Goal: Check status: Check status

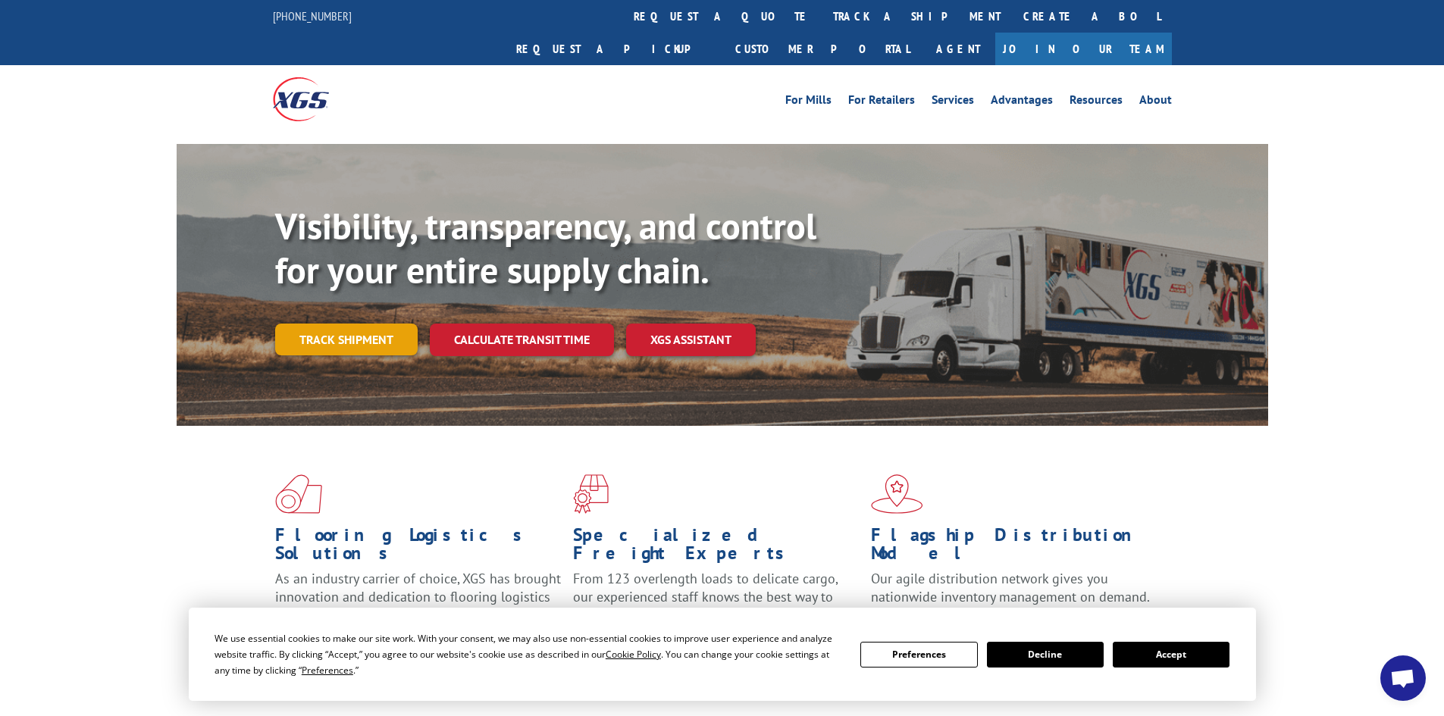
click at [355, 324] on link "Track shipment" at bounding box center [346, 340] width 143 height 32
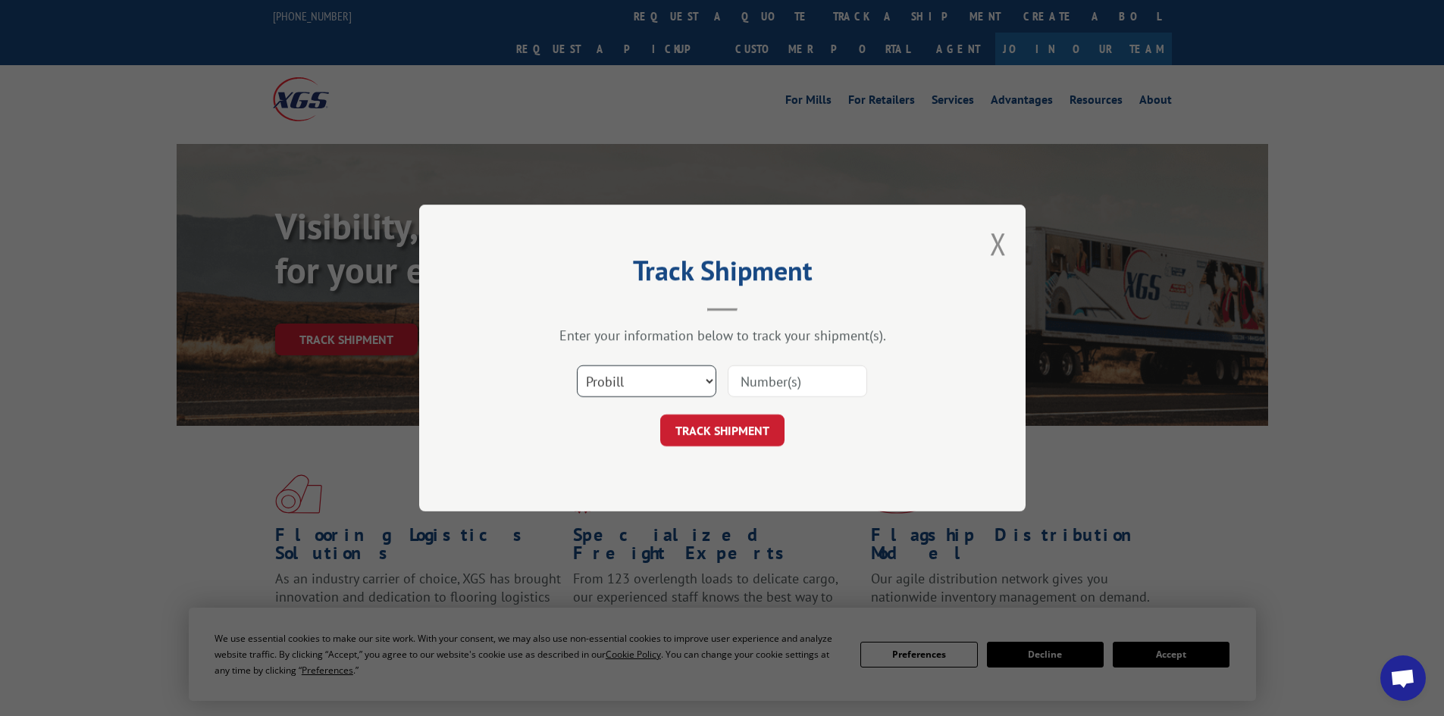
click at [674, 392] on select "Select category... Probill BOL PO" at bounding box center [646, 381] width 139 height 32
select select "bol"
click at [577, 365] on select "Select category... Probill BOL PO" at bounding box center [646, 381] width 139 height 32
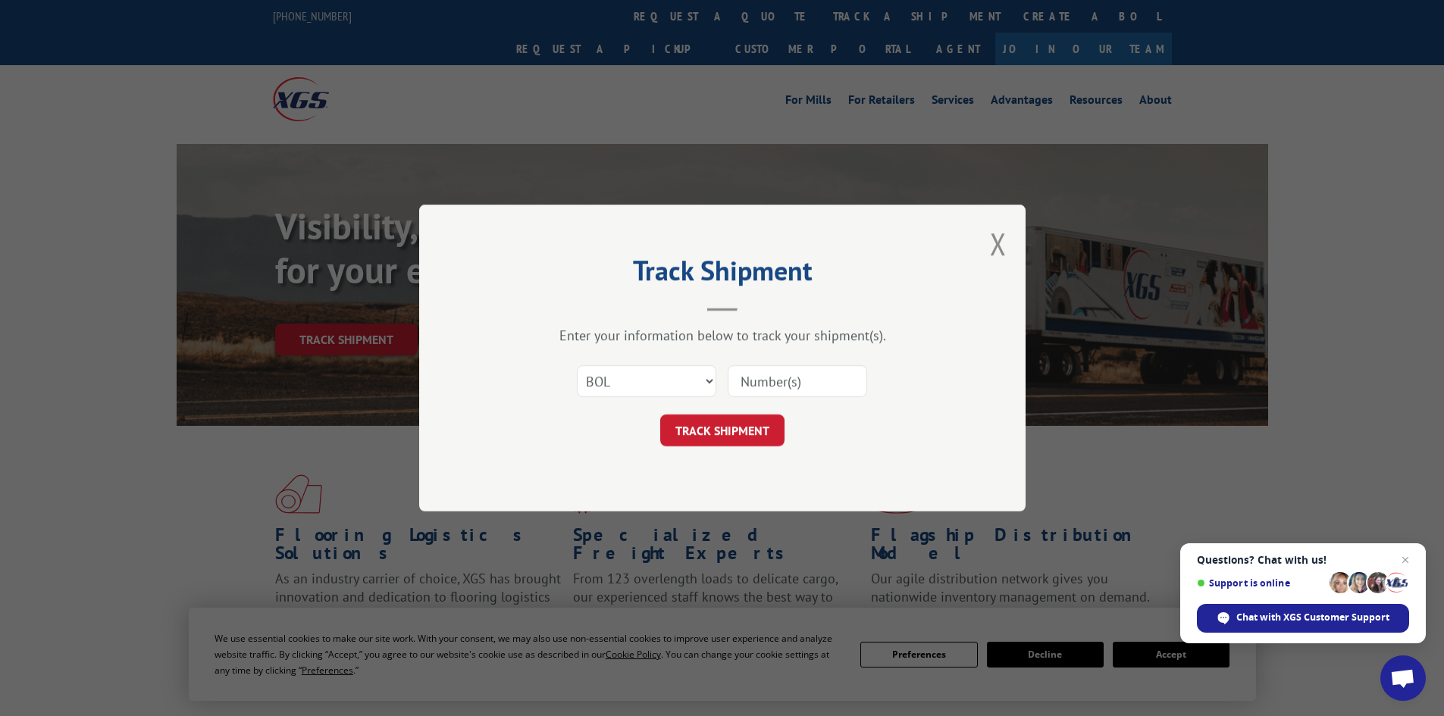
click at [770, 382] on input at bounding box center [797, 381] width 139 height 32
paste input "451819"
type input "451819"
click button "TRACK SHIPMENT" at bounding box center [722, 431] width 124 height 32
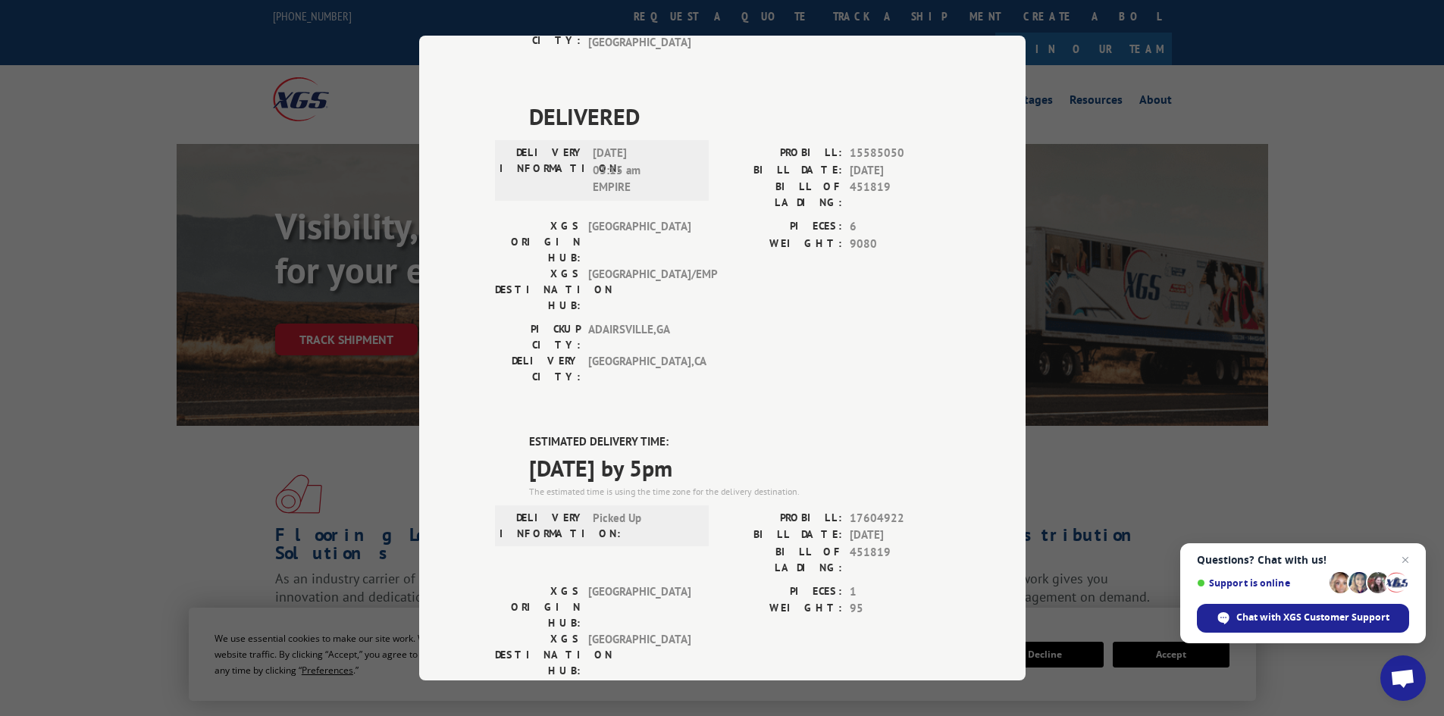
scroll to position [553, 0]
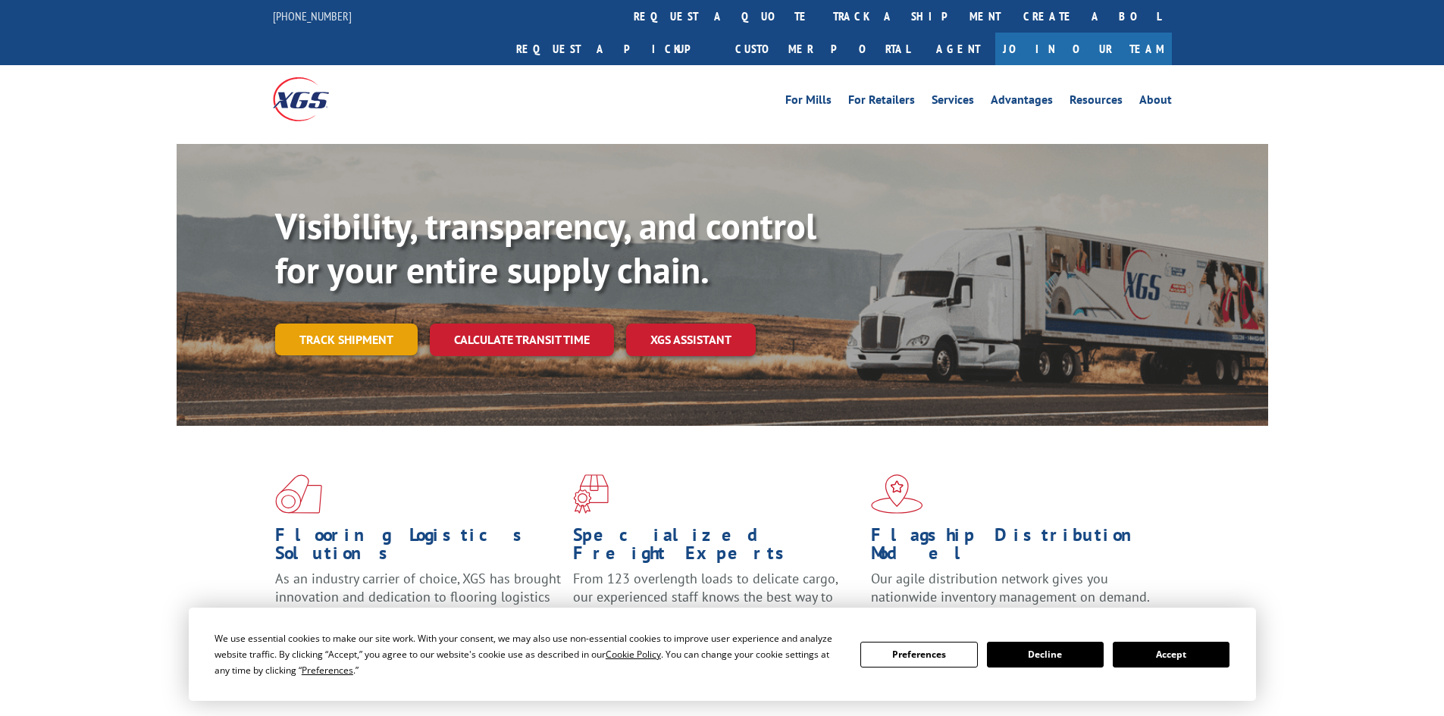
click at [378, 324] on link "Track shipment" at bounding box center [346, 340] width 143 height 32
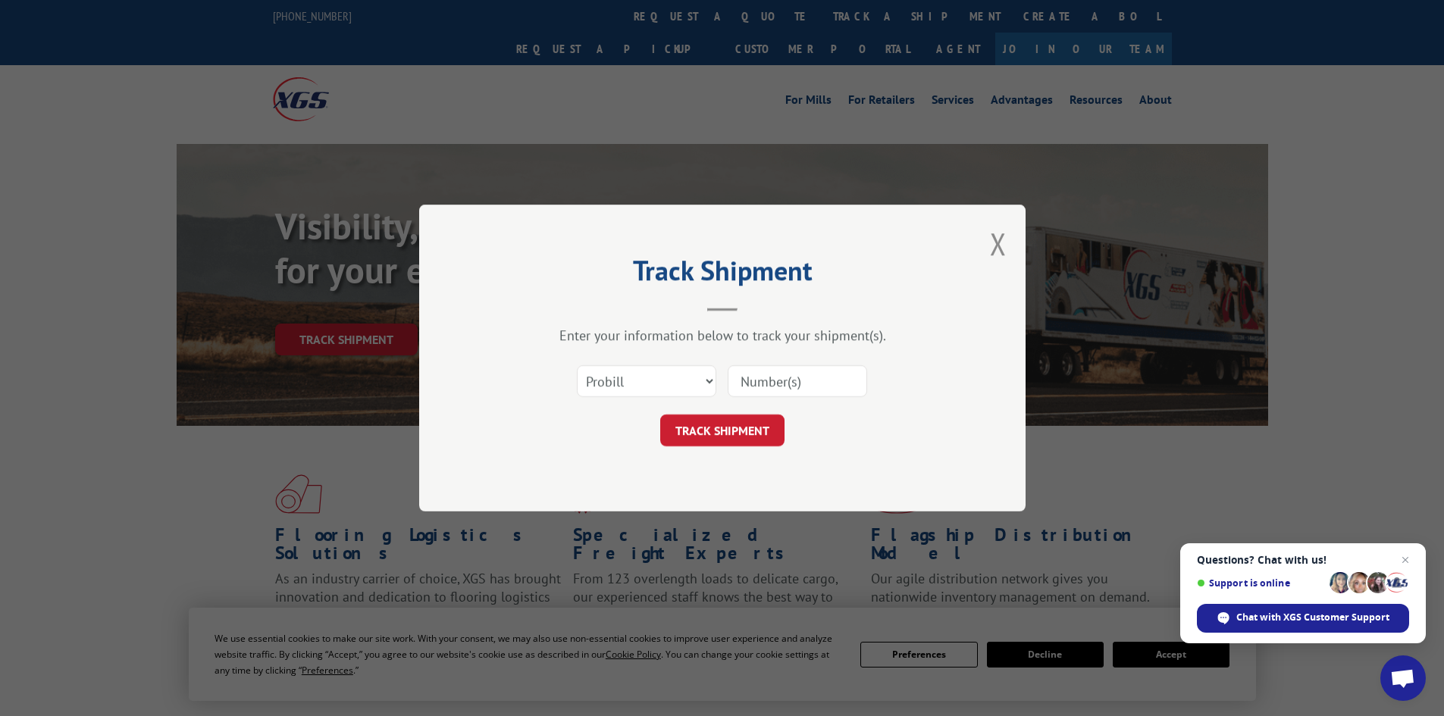
click at [808, 378] on input at bounding box center [797, 381] width 139 height 32
paste input "17470798"
type input "17470798"
drag, startPoint x: 722, startPoint y: 428, endPoint x: 712, endPoint y: 410, distance: 21.1
click at [719, 420] on button "TRACK SHIPMENT" at bounding box center [722, 431] width 124 height 32
